Goal: Use online tool/utility: Use online tool/utility

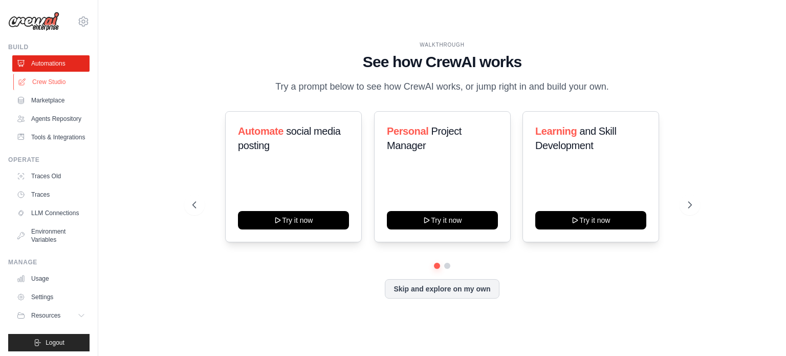
drag, startPoint x: 0, startPoint y: 0, endPoint x: 27, endPoint y: 77, distance: 81.7
click at [27, 77] on link "Crew Studio" at bounding box center [51, 82] width 77 height 16
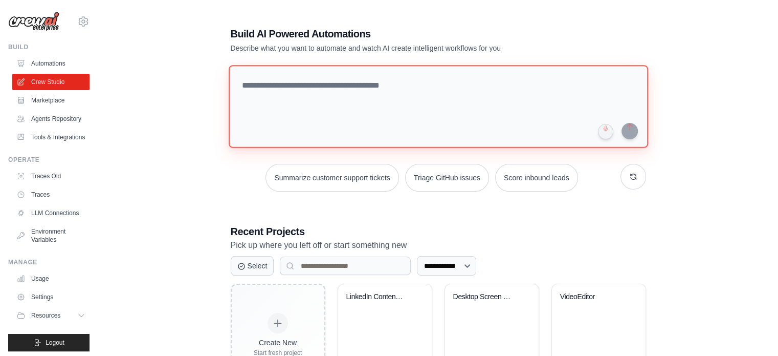
click at [356, 102] on textarea at bounding box center [438, 106] width 420 height 83
click at [315, 98] on textarea at bounding box center [438, 106] width 420 height 83
click at [379, 119] on textarea at bounding box center [438, 106] width 420 height 83
